Goal: Book appointment/travel/reservation

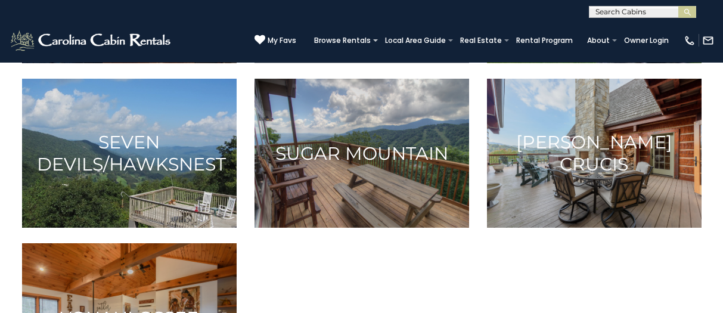
scroll to position [894, 0]
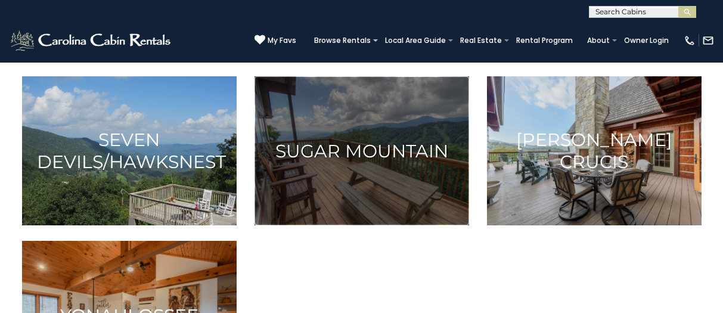
click at [391, 161] on h3 "Sugar Mountain" at bounding box center [362, 151] width 185 height 22
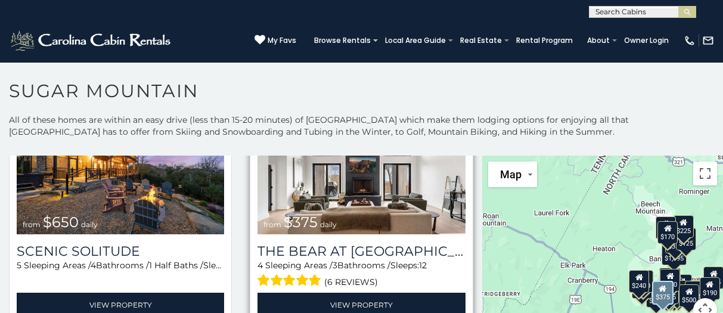
scroll to position [119, 0]
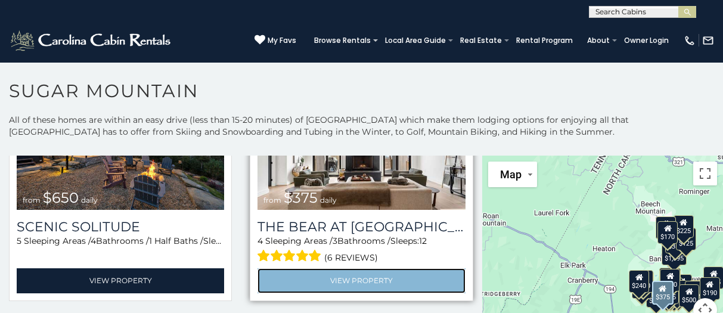
click at [397, 277] on link "View Property" at bounding box center [362, 280] width 208 height 24
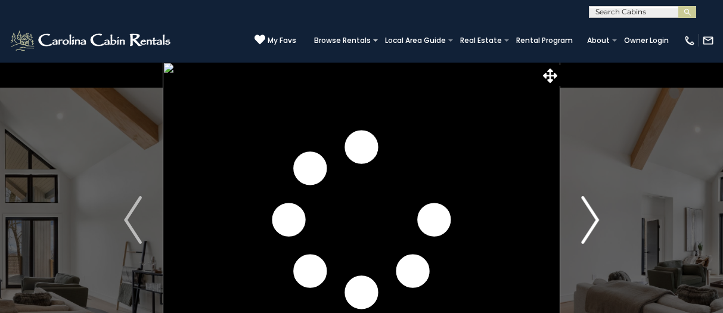
click at [592, 221] on img "Next" at bounding box center [590, 220] width 18 height 48
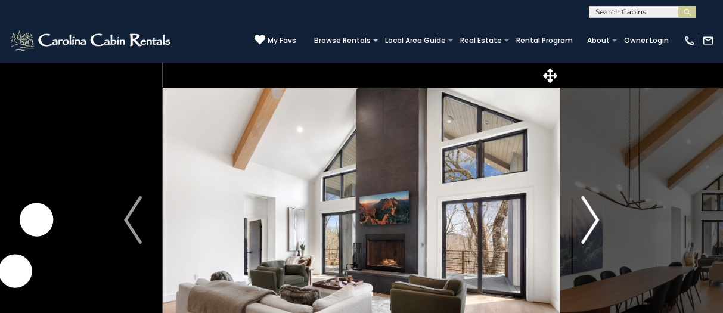
click at [592, 221] on img "Next" at bounding box center [590, 220] width 18 height 48
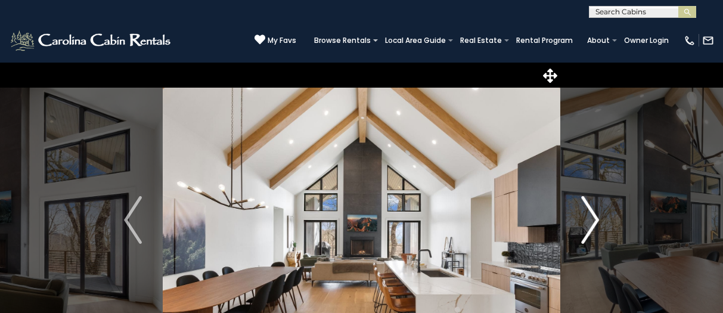
click at [592, 221] on img "Next" at bounding box center [590, 220] width 18 height 48
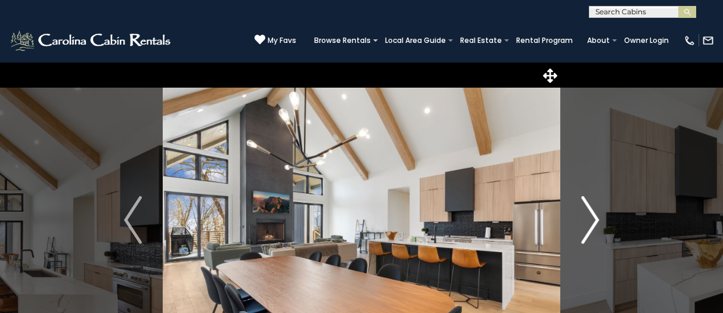
click at [592, 221] on img "Next" at bounding box center [590, 220] width 18 height 48
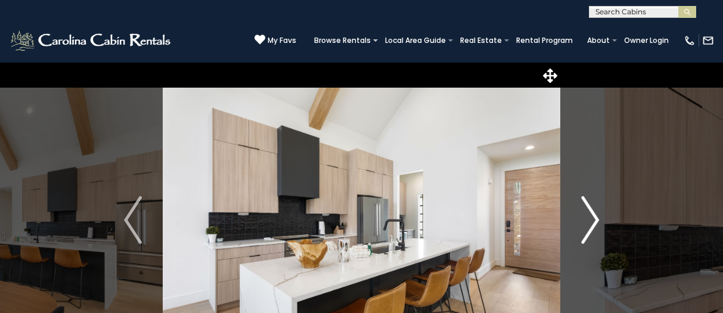
click at [593, 221] on img "Next" at bounding box center [590, 220] width 18 height 48
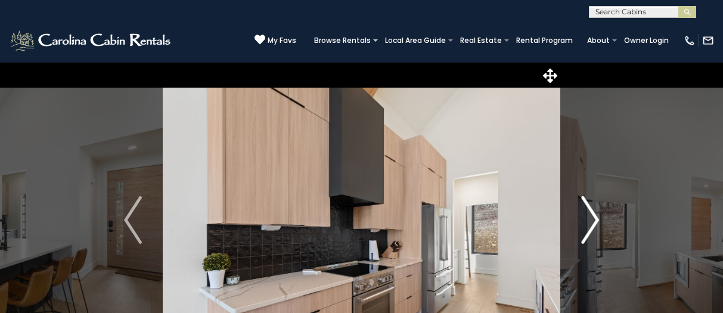
click at [593, 222] on img "Next" at bounding box center [590, 220] width 18 height 48
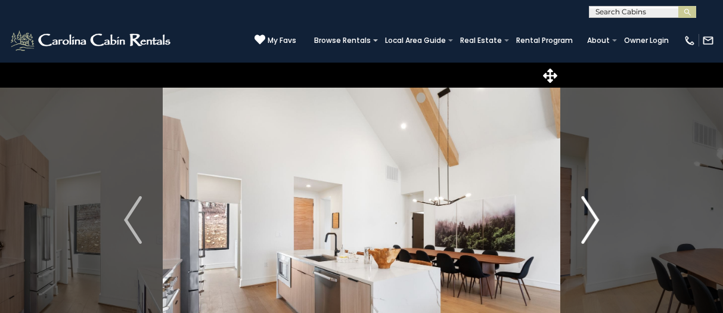
click at [594, 222] on img "Next" at bounding box center [590, 220] width 18 height 48
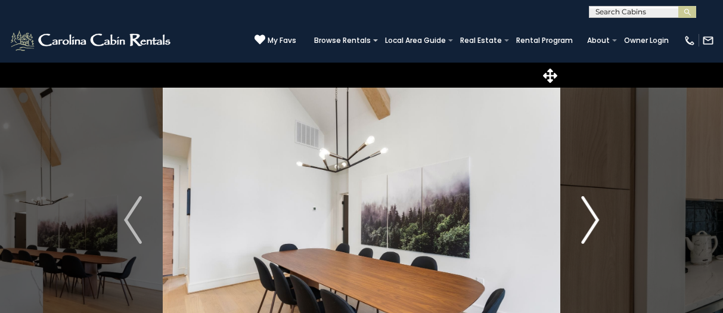
click at [594, 222] on img "Next" at bounding box center [590, 220] width 18 height 48
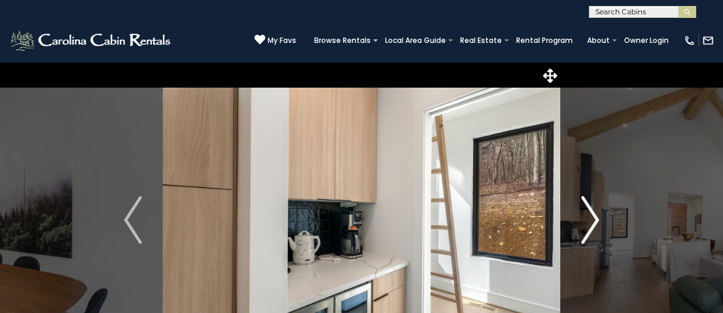
click at [594, 222] on img "Next" at bounding box center [590, 220] width 18 height 48
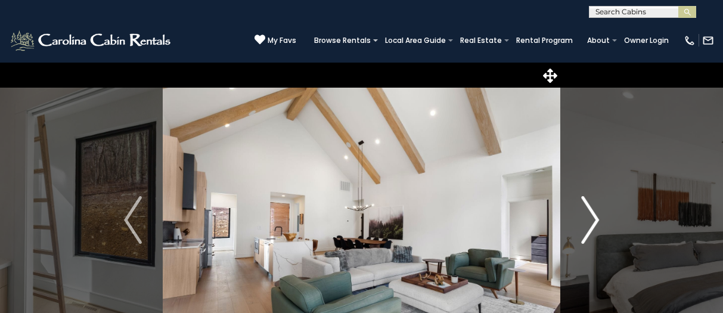
click at [594, 222] on img "Next" at bounding box center [590, 220] width 18 height 48
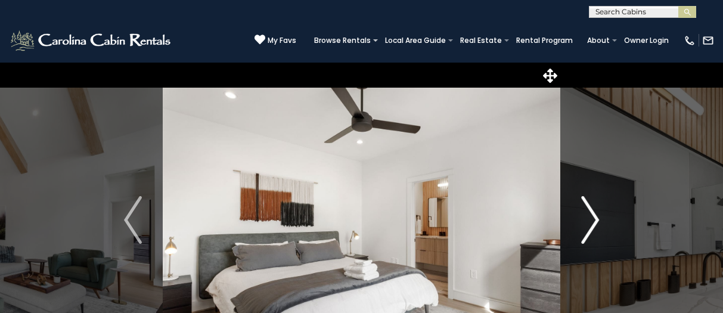
click at [594, 222] on img "Next" at bounding box center [590, 220] width 18 height 48
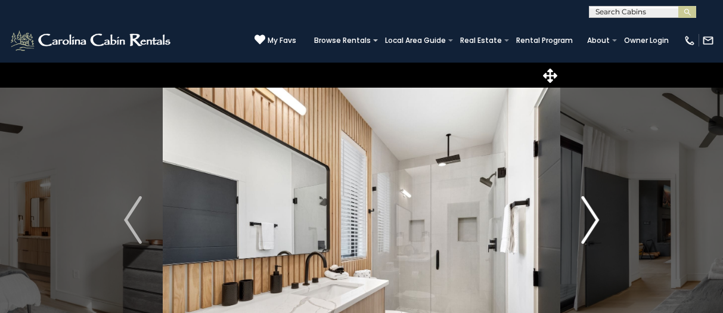
click at [594, 222] on img "Next" at bounding box center [590, 220] width 18 height 48
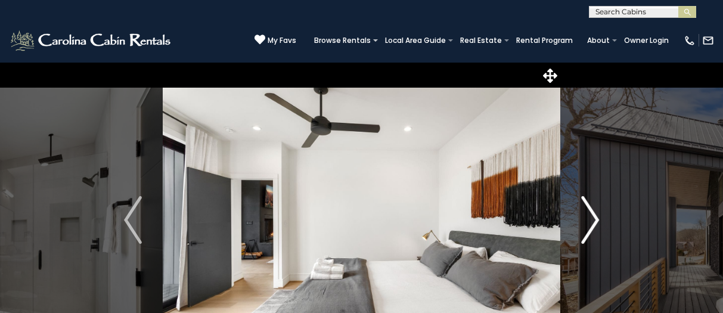
click at [594, 222] on img "Next" at bounding box center [590, 220] width 18 height 48
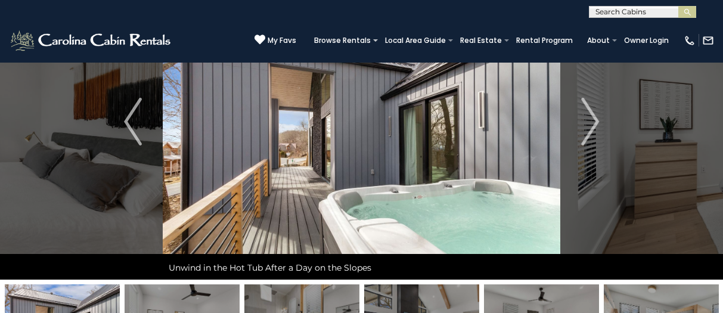
scroll to position [60, 0]
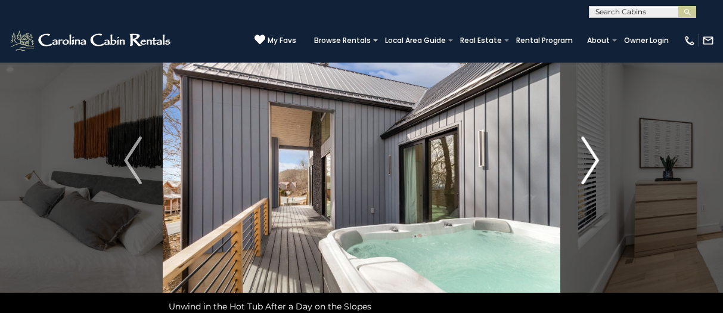
click at [588, 163] on img "Next" at bounding box center [590, 161] width 18 height 48
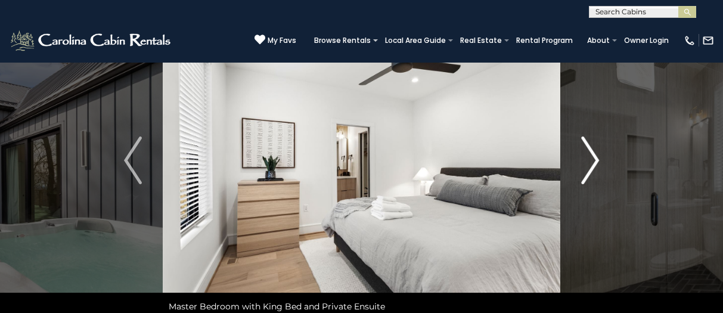
click at [588, 163] on img "Next" at bounding box center [590, 161] width 18 height 48
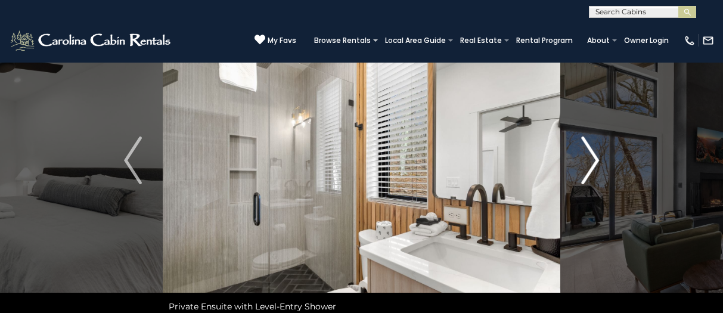
click at [588, 163] on img "Next" at bounding box center [590, 161] width 18 height 48
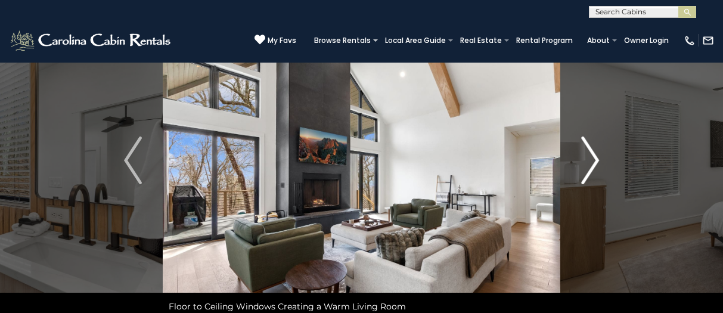
click at [588, 166] on img "Next" at bounding box center [590, 161] width 18 height 48
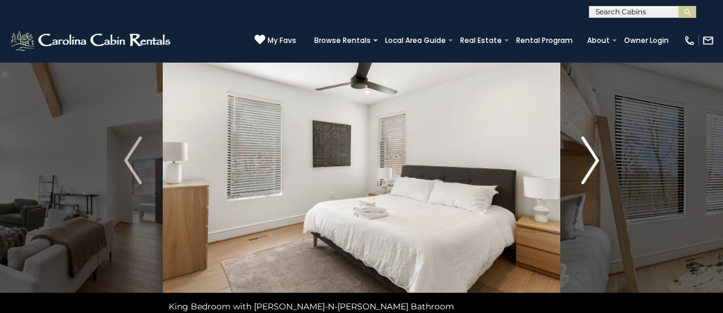
click at [592, 164] on img "Next" at bounding box center [590, 161] width 18 height 48
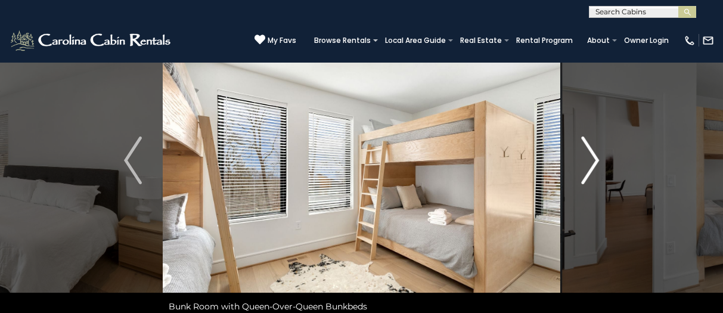
click at [592, 165] on img "Next" at bounding box center [590, 161] width 18 height 48
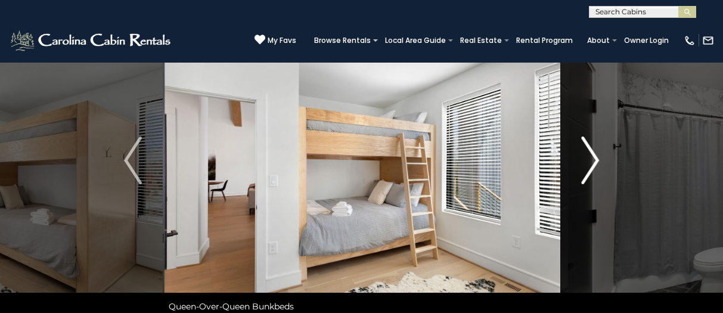
click at [592, 165] on img "Next" at bounding box center [590, 161] width 18 height 48
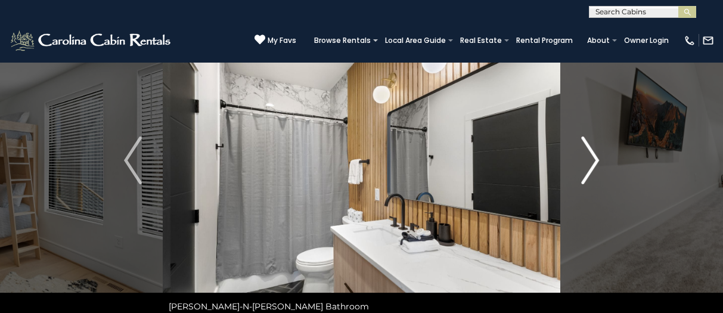
click at [592, 166] on img "Next" at bounding box center [590, 161] width 18 height 48
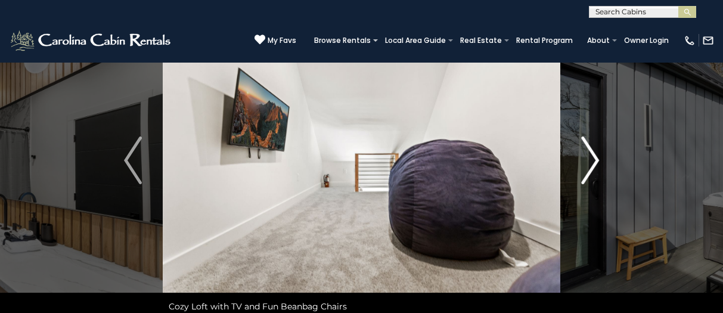
click at [592, 166] on img "Next" at bounding box center [590, 161] width 18 height 48
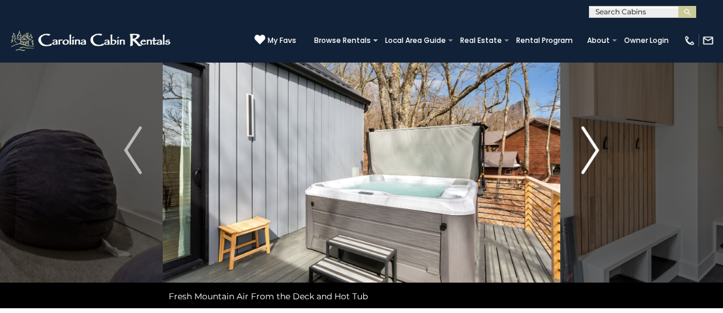
scroll to position [239, 0]
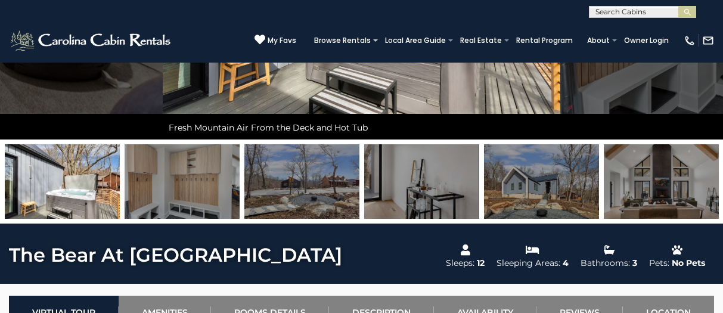
click at [673, 199] on img at bounding box center [661, 181] width 115 height 75
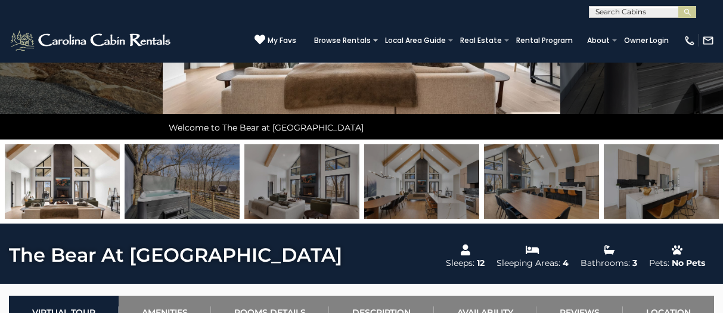
click at [636, 190] on img at bounding box center [661, 181] width 115 height 75
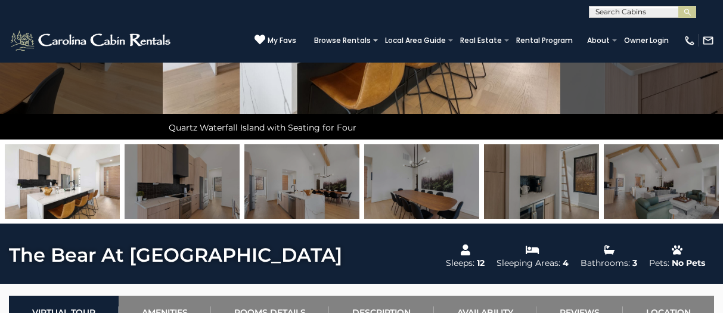
click at [654, 190] on img at bounding box center [661, 181] width 115 height 75
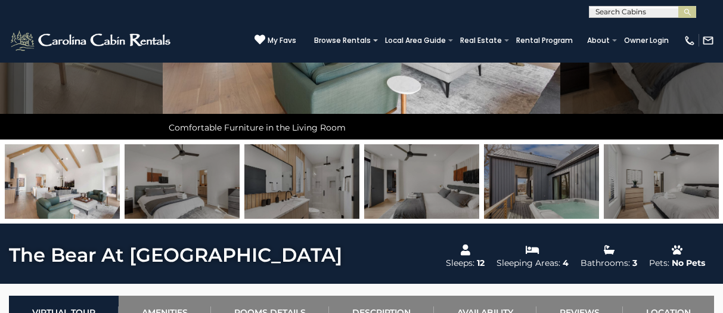
click at [671, 192] on img at bounding box center [661, 181] width 115 height 75
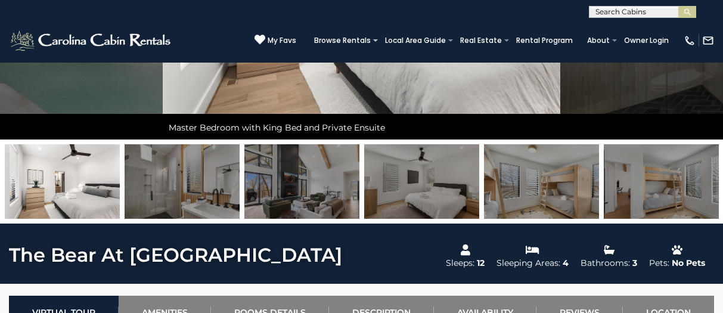
click at [671, 192] on img at bounding box center [661, 181] width 115 height 75
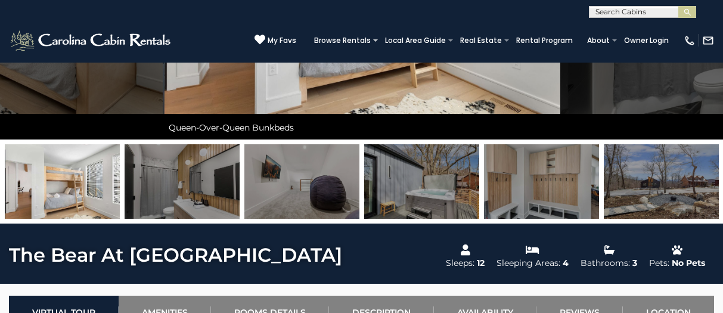
click at [671, 193] on img at bounding box center [661, 181] width 115 height 75
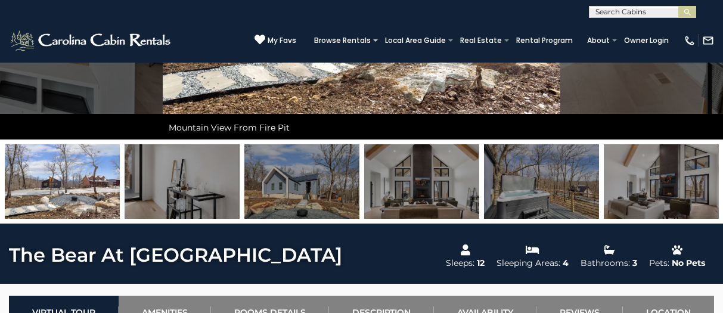
click at [308, 178] on img at bounding box center [301, 181] width 115 height 75
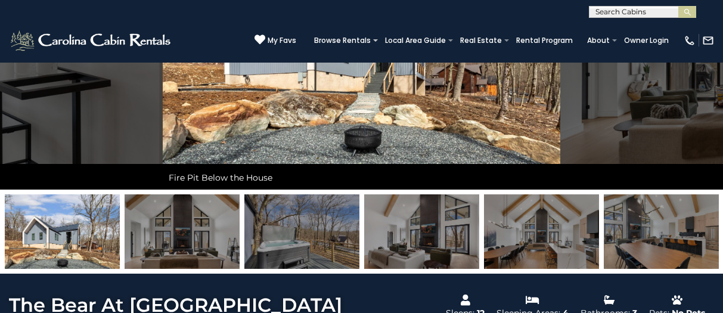
scroll to position [119, 0]
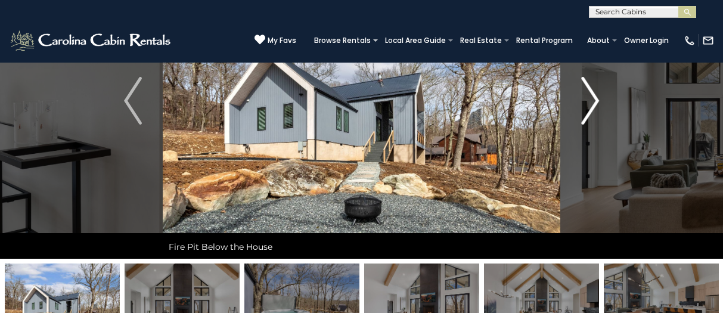
click at [592, 107] on img "Next" at bounding box center [590, 101] width 18 height 48
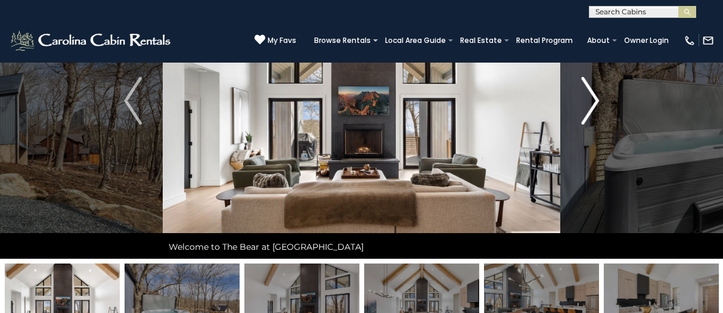
click at [585, 107] on img "Next" at bounding box center [590, 101] width 18 height 48
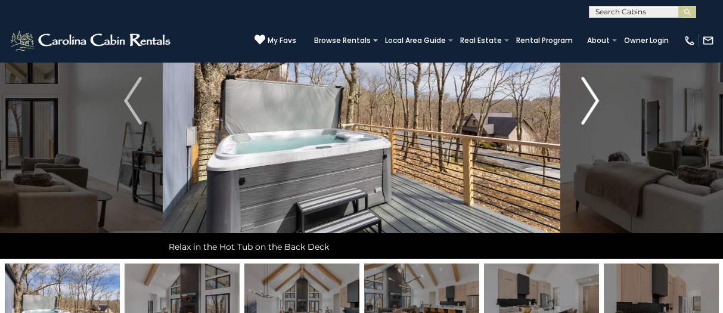
click at [581, 109] on img "Next" at bounding box center [590, 101] width 18 height 48
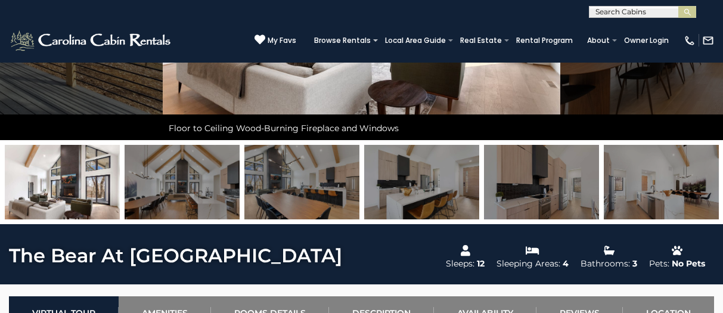
scroll to position [239, 0]
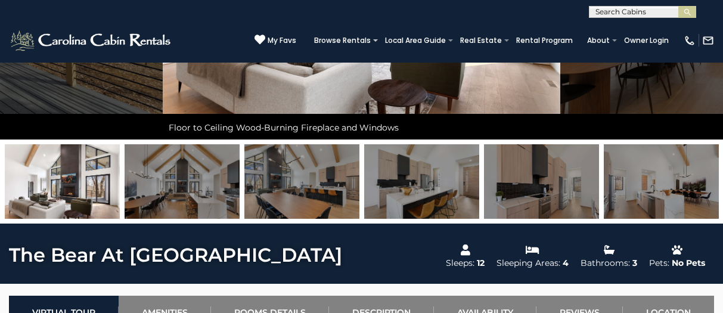
click at [652, 206] on img at bounding box center [661, 181] width 115 height 75
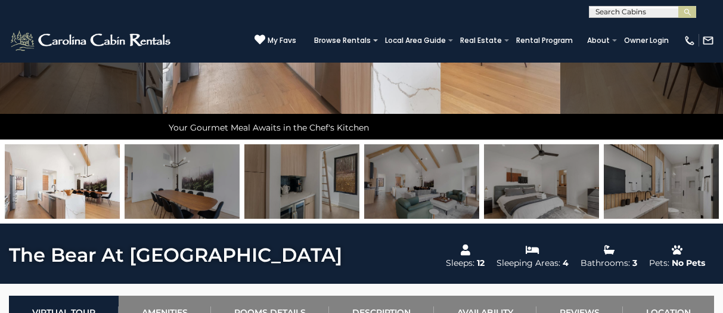
click at [657, 197] on img at bounding box center [661, 181] width 115 height 75
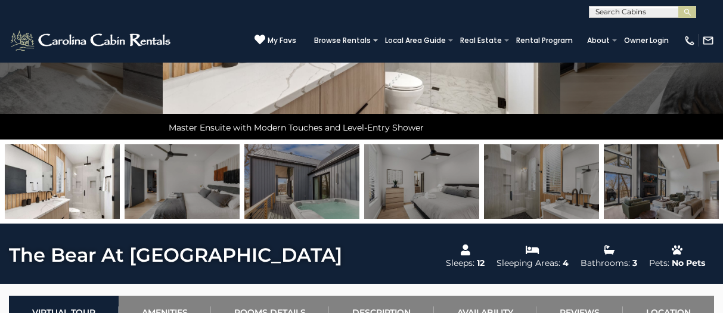
click at [656, 197] on img at bounding box center [661, 181] width 115 height 75
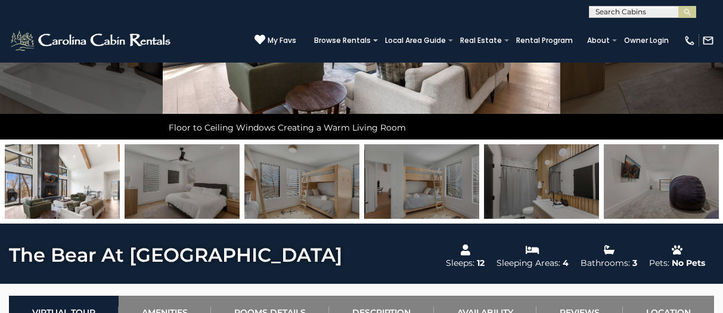
click at [656, 197] on img at bounding box center [661, 181] width 115 height 75
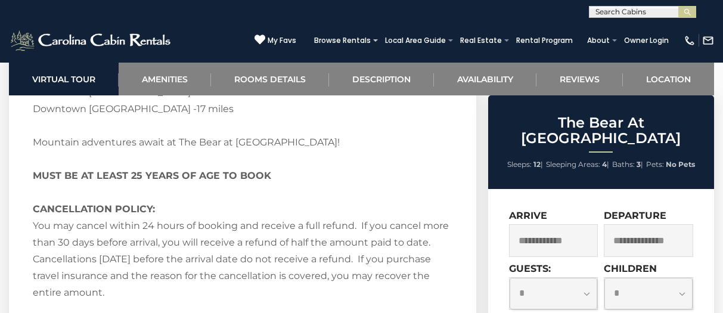
scroll to position [2624, 0]
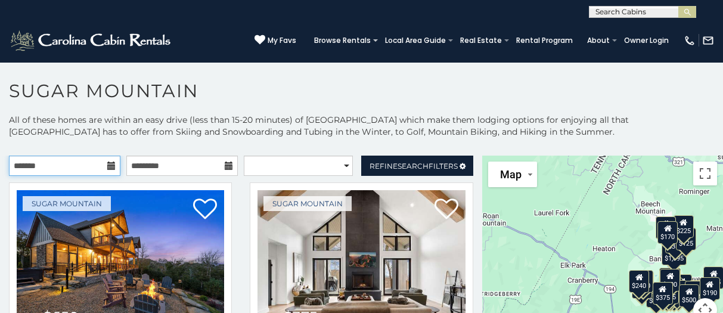
click at [81, 164] on input "text" at bounding box center [65, 166] width 112 height 20
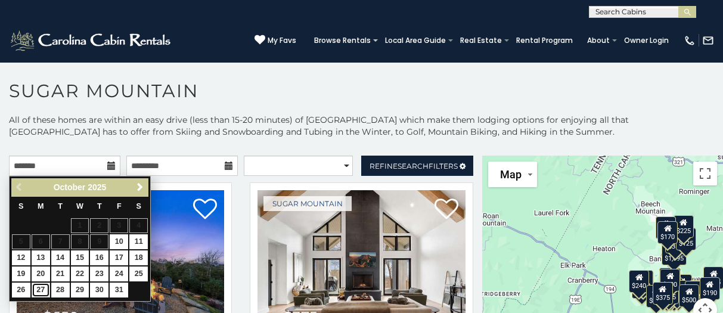
click at [39, 289] on link "27" at bounding box center [41, 290] width 18 height 15
type input "**********"
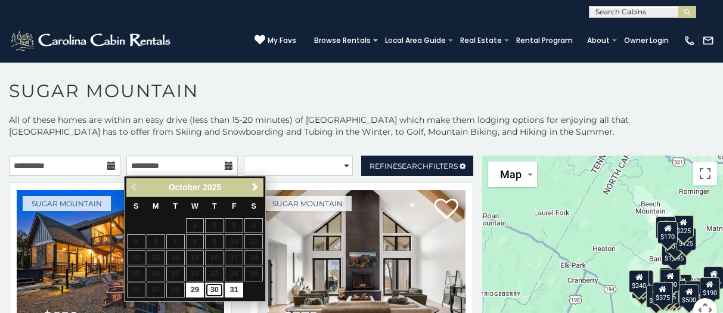
click at [214, 289] on link "30" at bounding box center [214, 290] width 18 height 15
type input "**********"
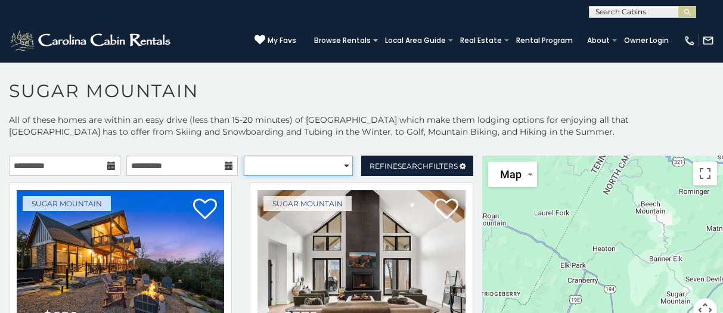
click at [345, 166] on select "**********" at bounding box center [298, 166] width 109 height 20
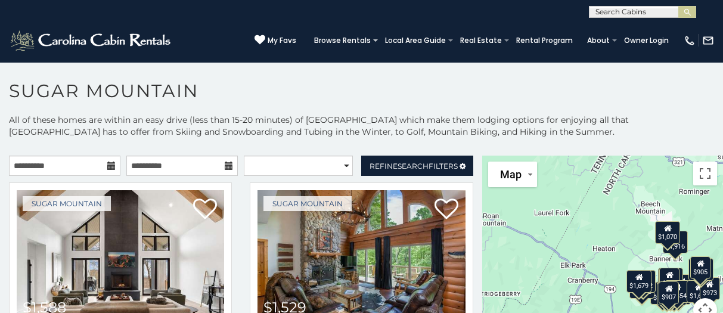
click at [420, 118] on p "All of these homes are within an easy drive (less than 15-20 minutes) of Sugar …" at bounding box center [361, 132] width 723 height 36
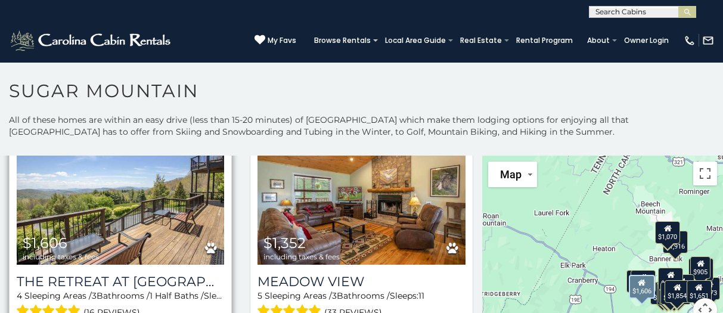
scroll to position [1550, 0]
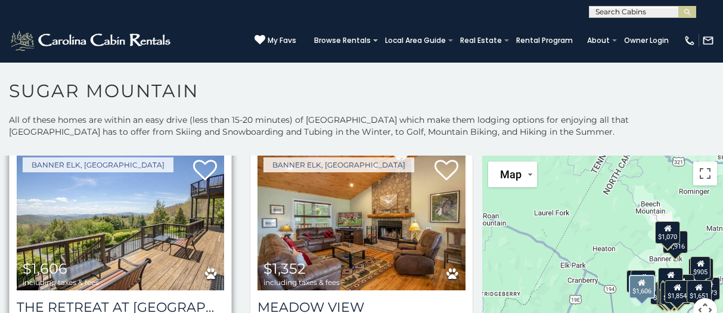
click at [147, 220] on img at bounding box center [121, 220] width 208 height 139
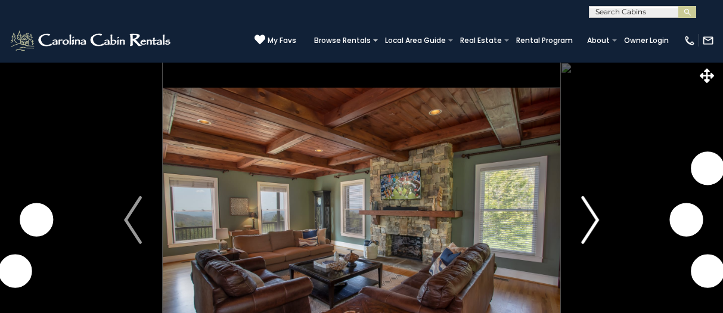
click at [590, 222] on img "Next" at bounding box center [590, 220] width 18 height 48
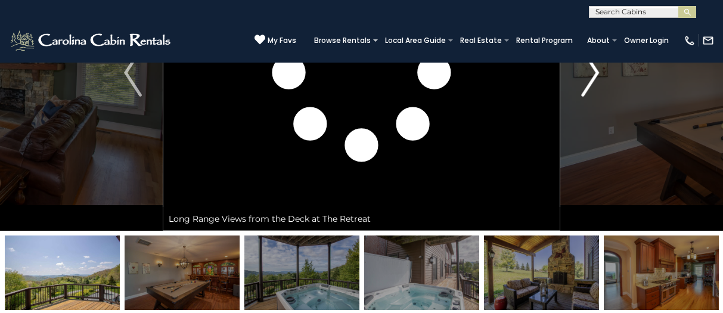
scroll to position [179, 0]
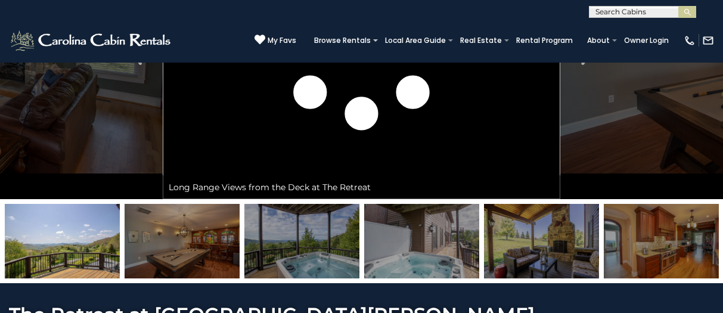
click at [668, 246] on img at bounding box center [661, 241] width 115 height 75
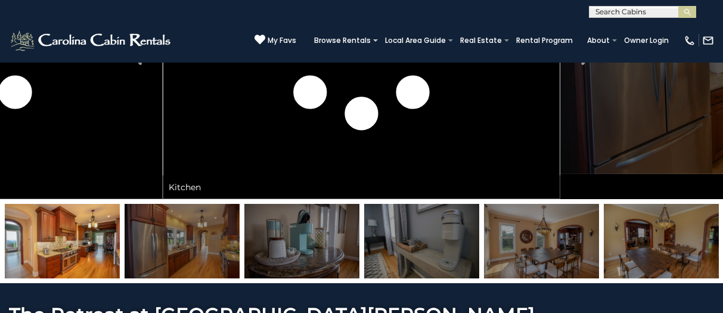
click at [648, 248] on img at bounding box center [661, 241] width 115 height 75
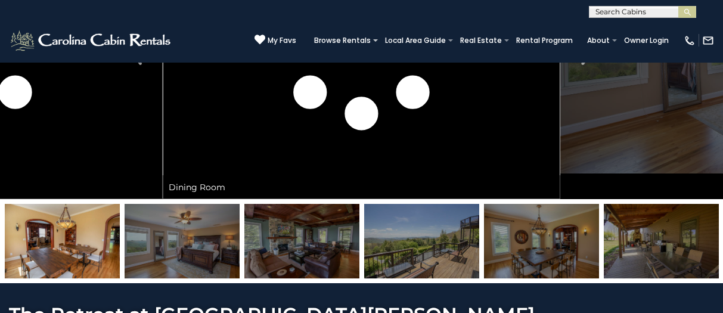
click at [419, 255] on img at bounding box center [421, 241] width 115 height 75
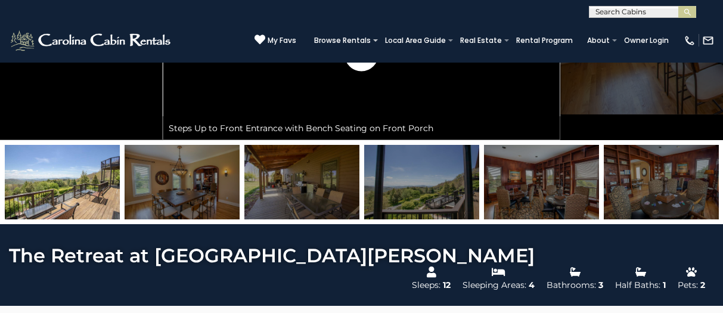
scroll to position [239, 0]
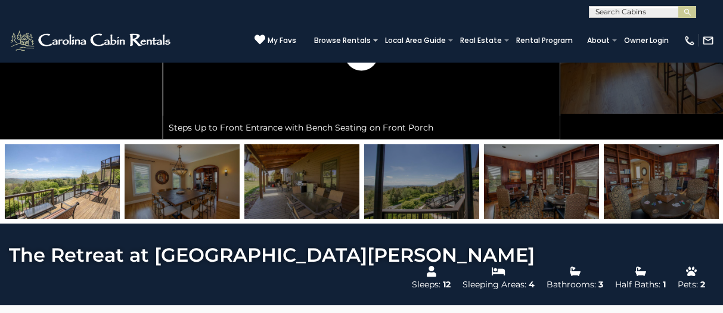
click at [416, 193] on img at bounding box center [421, 181] width 115 height 75
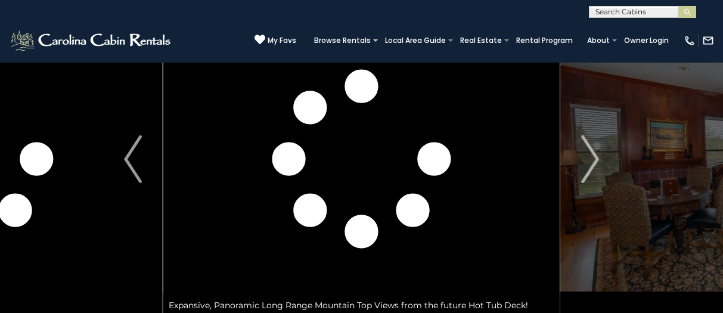
scroll to position [60, 0]
